Goal: Task Accomplishment & Management: Manage account settings

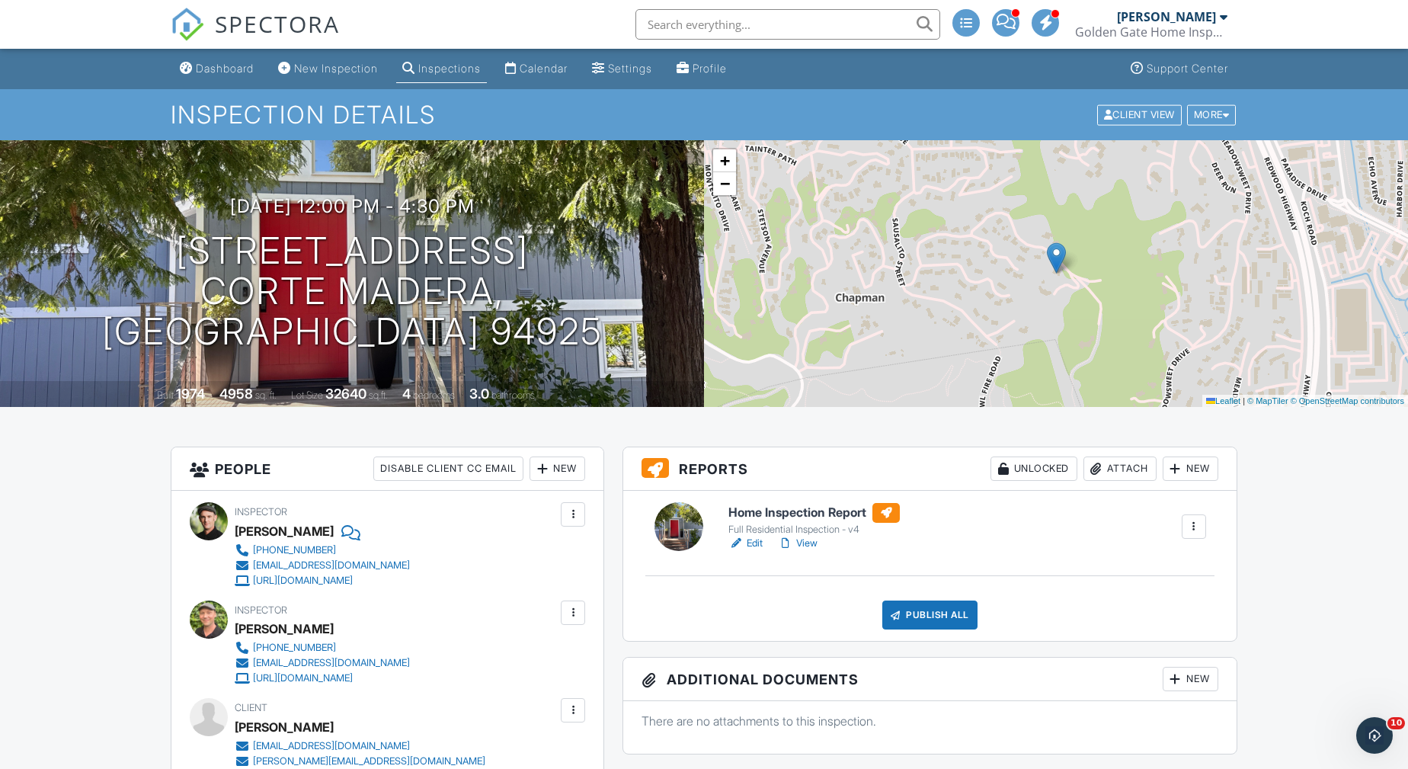
click at [1109, 469] on div "Attach" at bounding box center [1120, 468] width 73 height 24
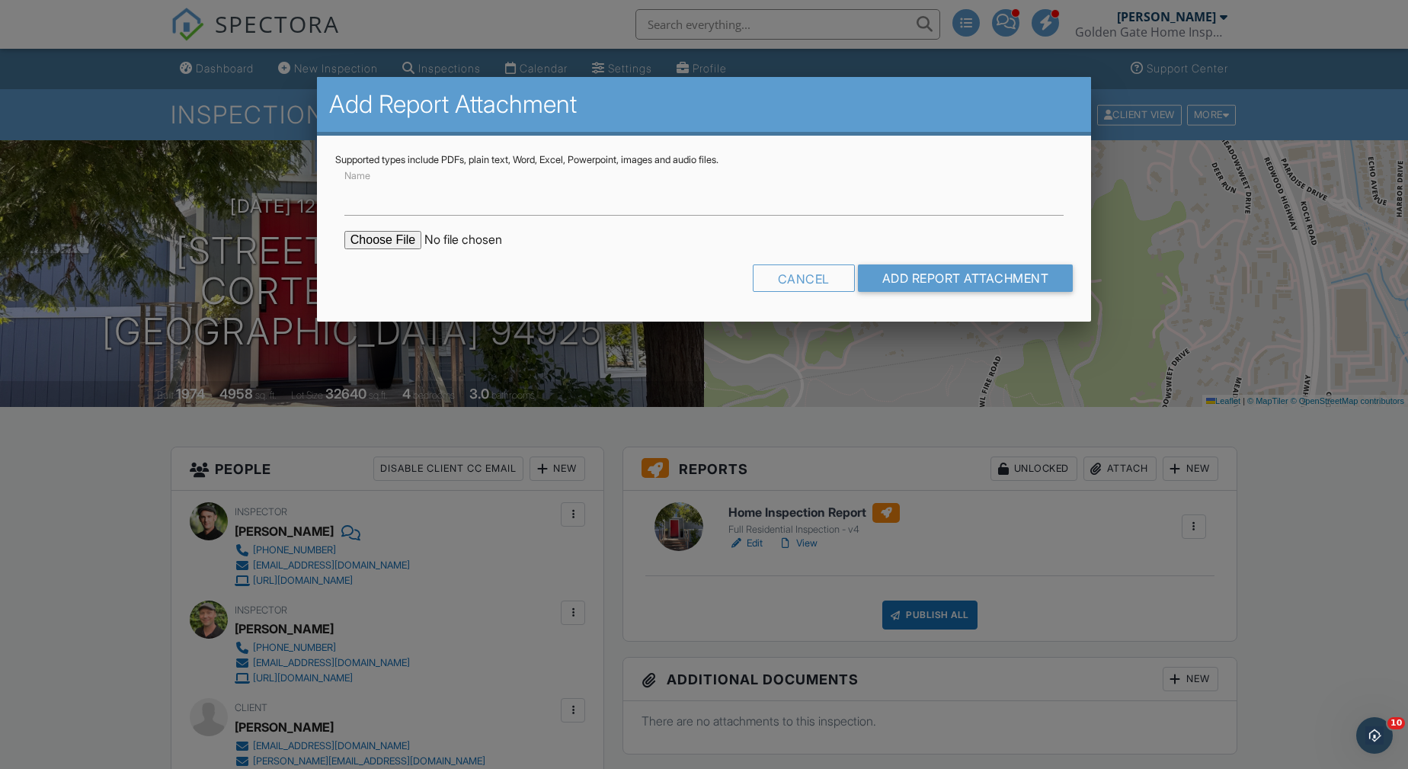
click at [411, 243] on input "file" at bounding box center [473, 240] width 259 height 18
type input "C:\fakepath\[STREET_ADDRESS]-WDO-Report-and-Work-Order.pdf"
click at [1011, 271] on input "Add Report Attachment" at bounding box center [966, 277] width 216 height 27
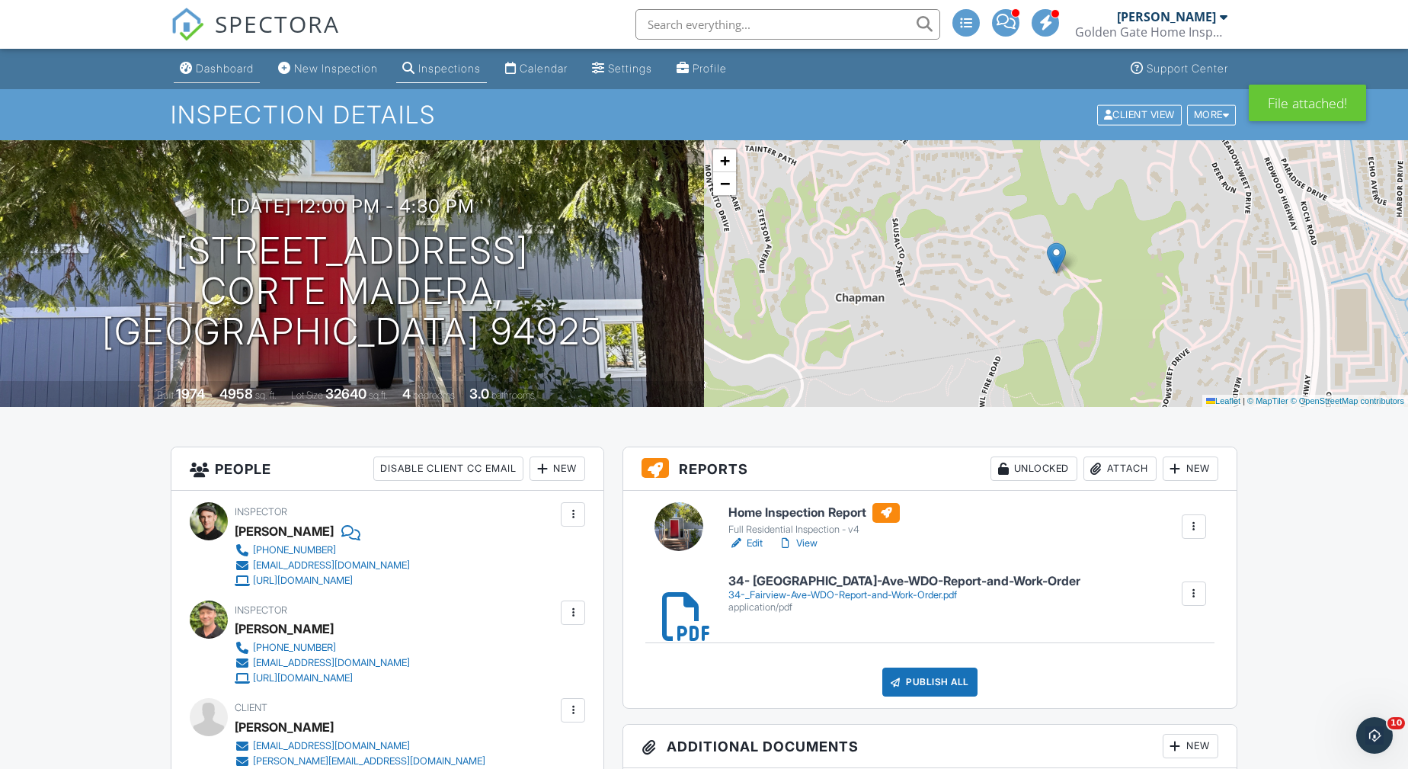
click at [231, 62] on div "Dashboard" at bounding box center [225, 68] width 58 height 13
